Goal: Information Seeking & Learning: Learn about a topic

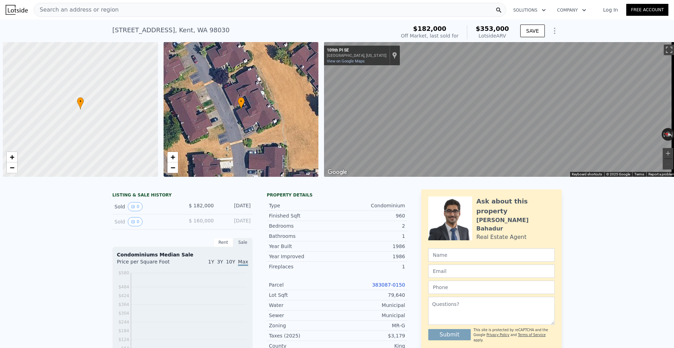
scroll to position [0, 3]
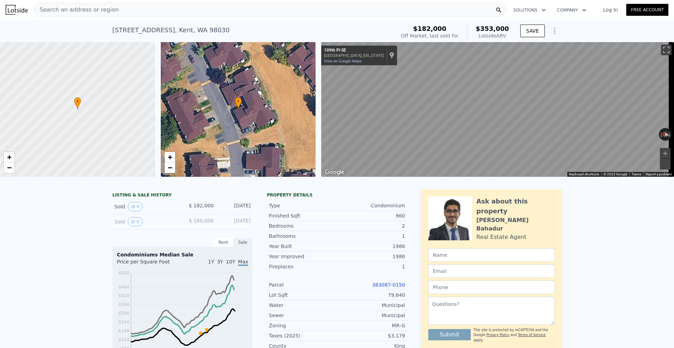
click at [233, 11] on div "Search an address or region" at bounding box center [270, 10] width 472 height 14
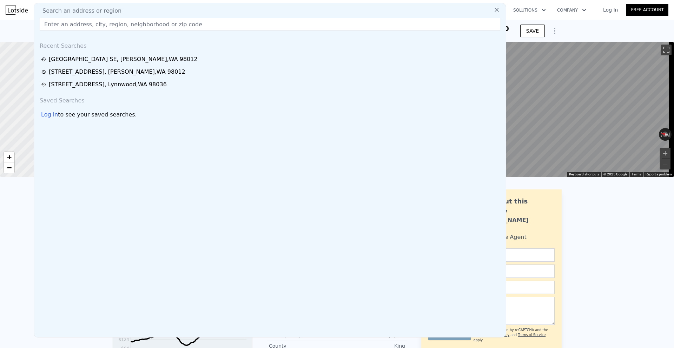
type input "2"
type input "800"
checkbox input "false"
type input "$ 354,000"
type input "$ 135,048"
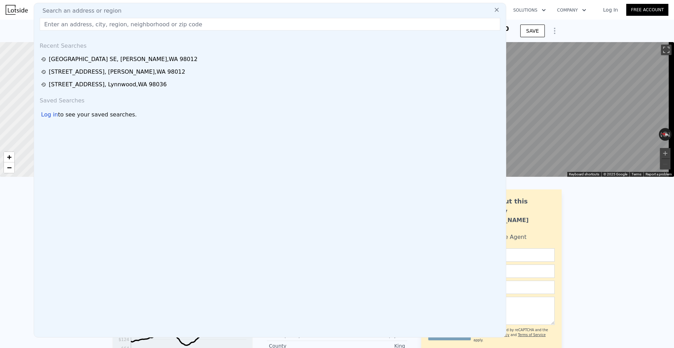
click at [176, 28] on input "text" at bounding box center [270, 24] width 460 height 13
paste input "[STREET_ADDRESS]"
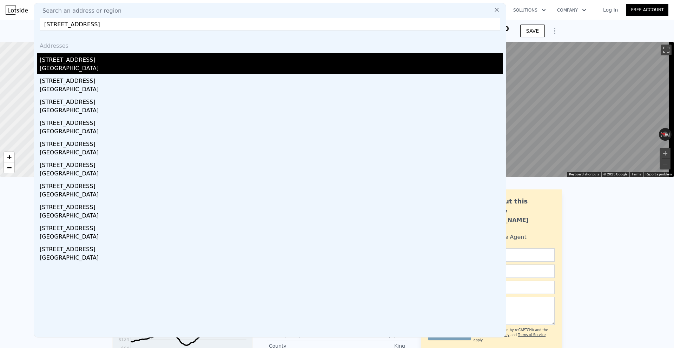
type input "[STREET_ADDRESS]"
click at [121, 62] on div "[STREET_ADDRESS]" at bounding box center [271, 58] width 463 height 11
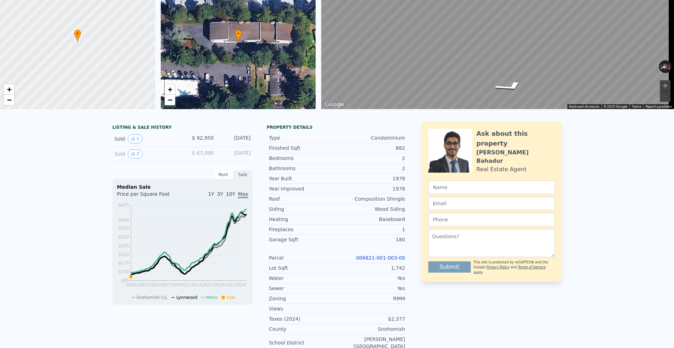
scroll to position [2, 0]
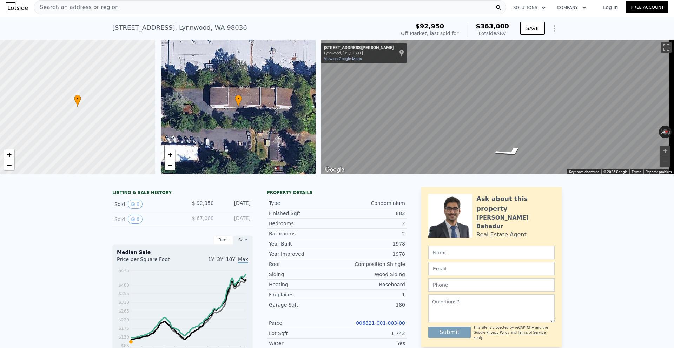
type input "2"
type input "1"
type input "2"
type input "800"
type input "1107"
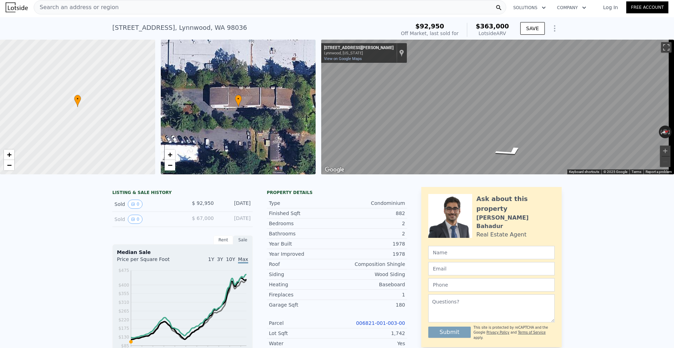
type input "57973"
type input "$ 354,000"
type input "$ 135,048"
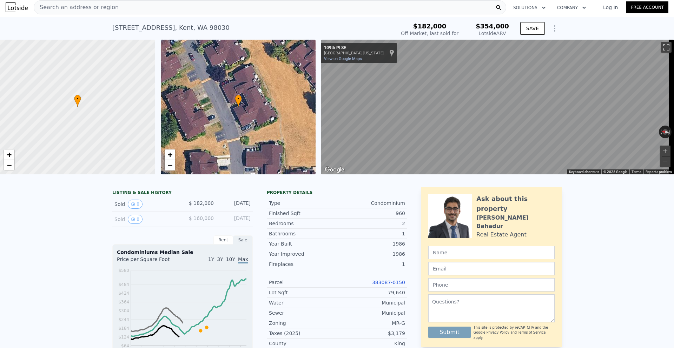
drag, startPoint x: 384, startPoint y: 23, endPoint x: 468, endPoint y: 0, distance: 87.0
type input "1"
type input "1.5"
type input "1.75"
type input "801"
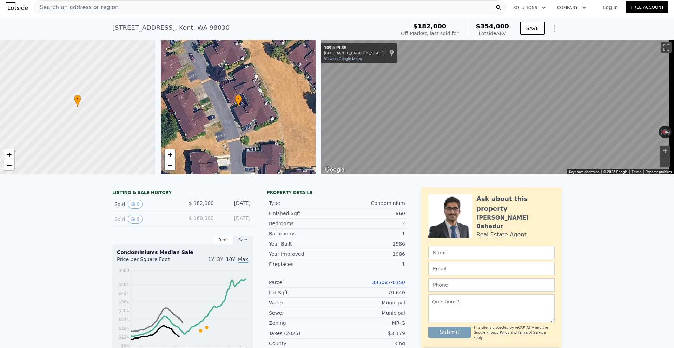
type input "1147"
type input "50270"
type input "$ 363,000"
type input "$ 237,308"
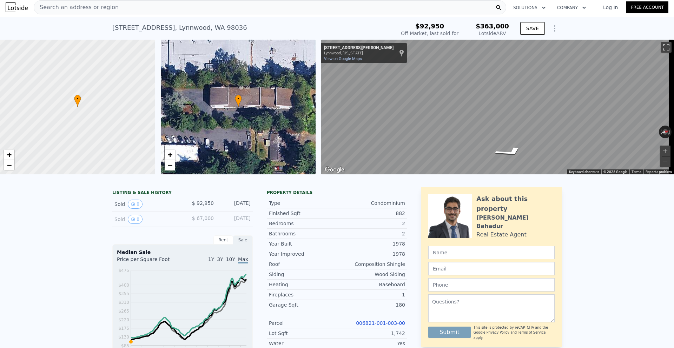
click at [182, 7] on div "Search an address or region" at bounding box center [270, 7] width 472 height 14
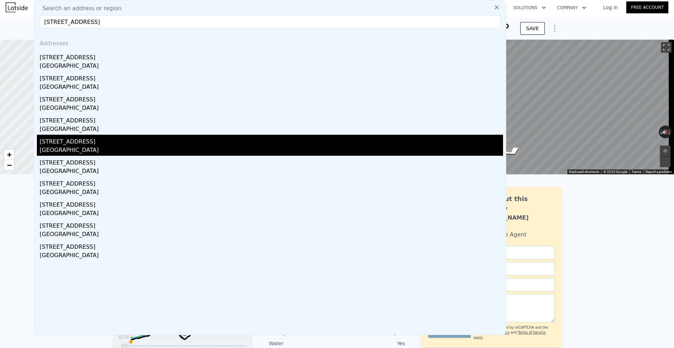
type input "[STREET_ADDRESS]"
click at [170, 148] on div "[GEOGRAPHIC_DATA]" at bounding box center [271, 151] width 463 height 10
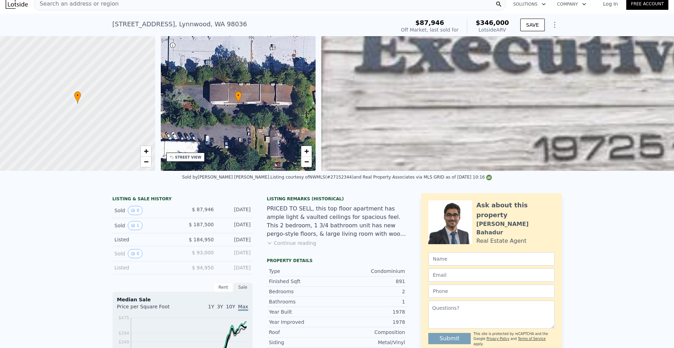
scroll to position [2, 0]
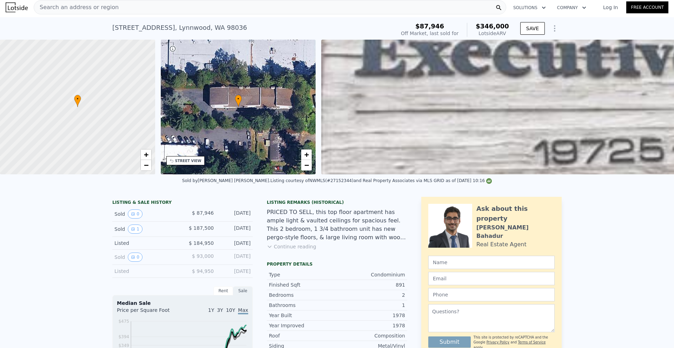
click at [193, 23] on div "[STREET_ADDRESS]" at bounding box center [179, 28] width 135 height 10
click at [193, 24] on div "[STREET_ADDRESS]" at bounding box center [179, 28] width 135 height 10
click at [194, 26] on div "[STREET_ADDRESS]" at bounding box center [179, 28] width 135 height 10
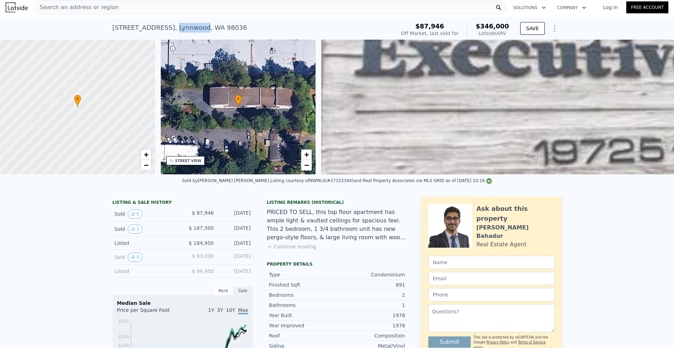
click at [194, 26] on div "[STREET_ADDRESS]" at bounding box center [179, 28] width 135 height 10
click at [194, 25] on div "[STREET_ADDRESS]" at bounding box center [179, 28] width 135 height 10
copy div "[STREET_ADDRESS] Sold [DATE] for $87,946 (~ARV $346k )"
